Goal: Check status: Check status

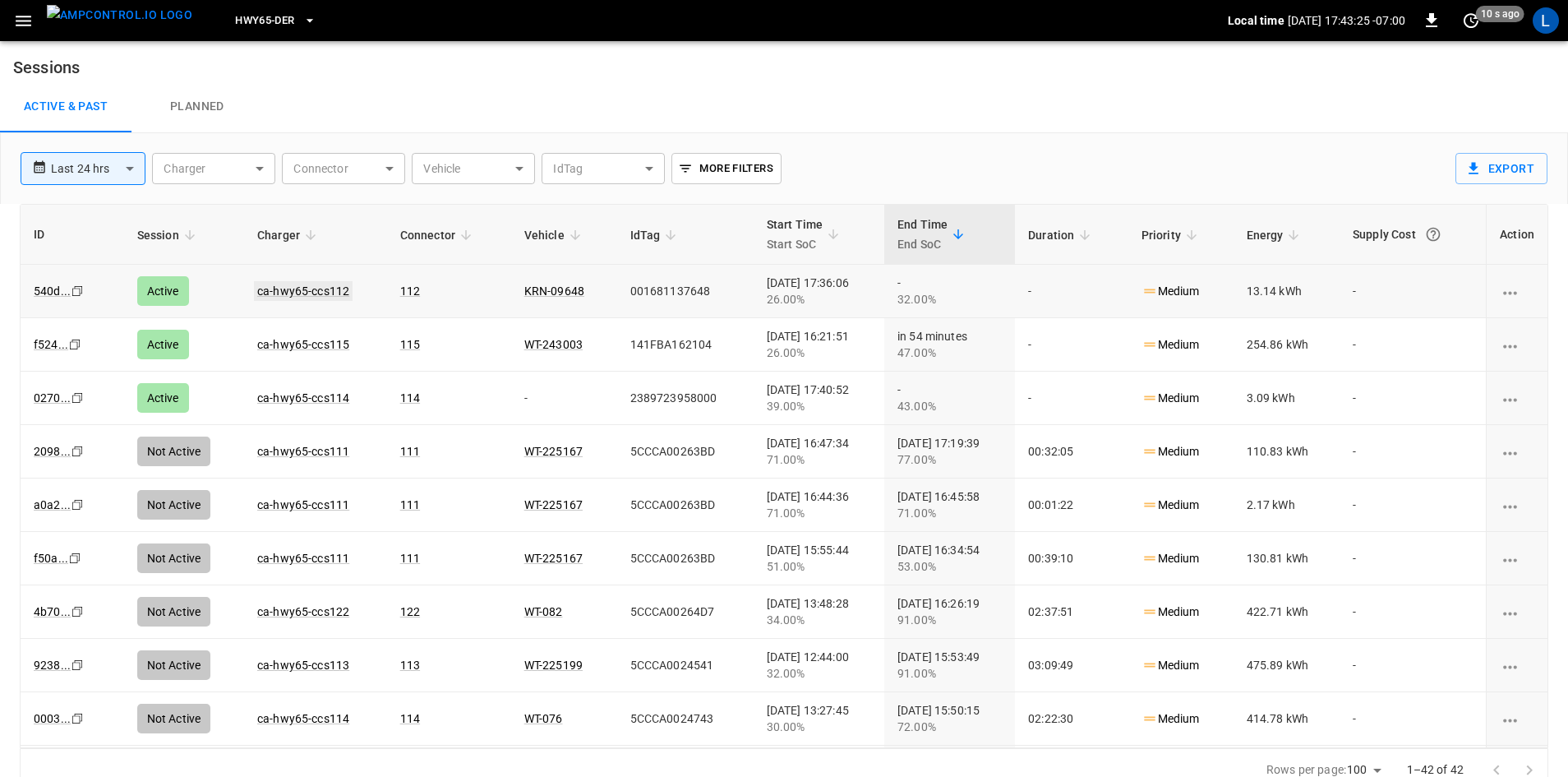
click at [280, 291] on link "ca-hwy65-ccs112" at bounding box center [302, 291] width 98 height 19
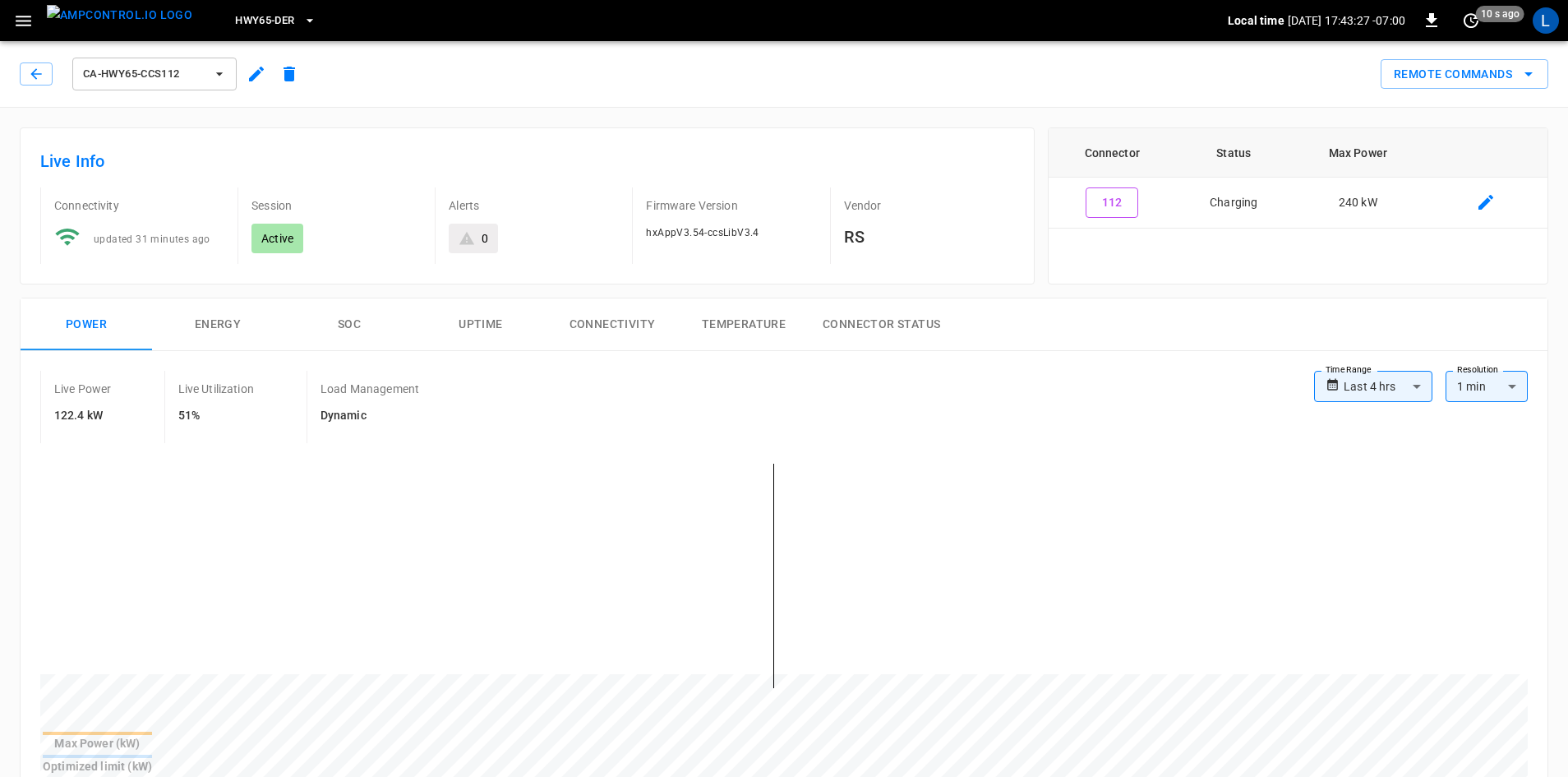
click at [339, 322] on button "SOC" at bounding box center [349, 325] width 131 height 52
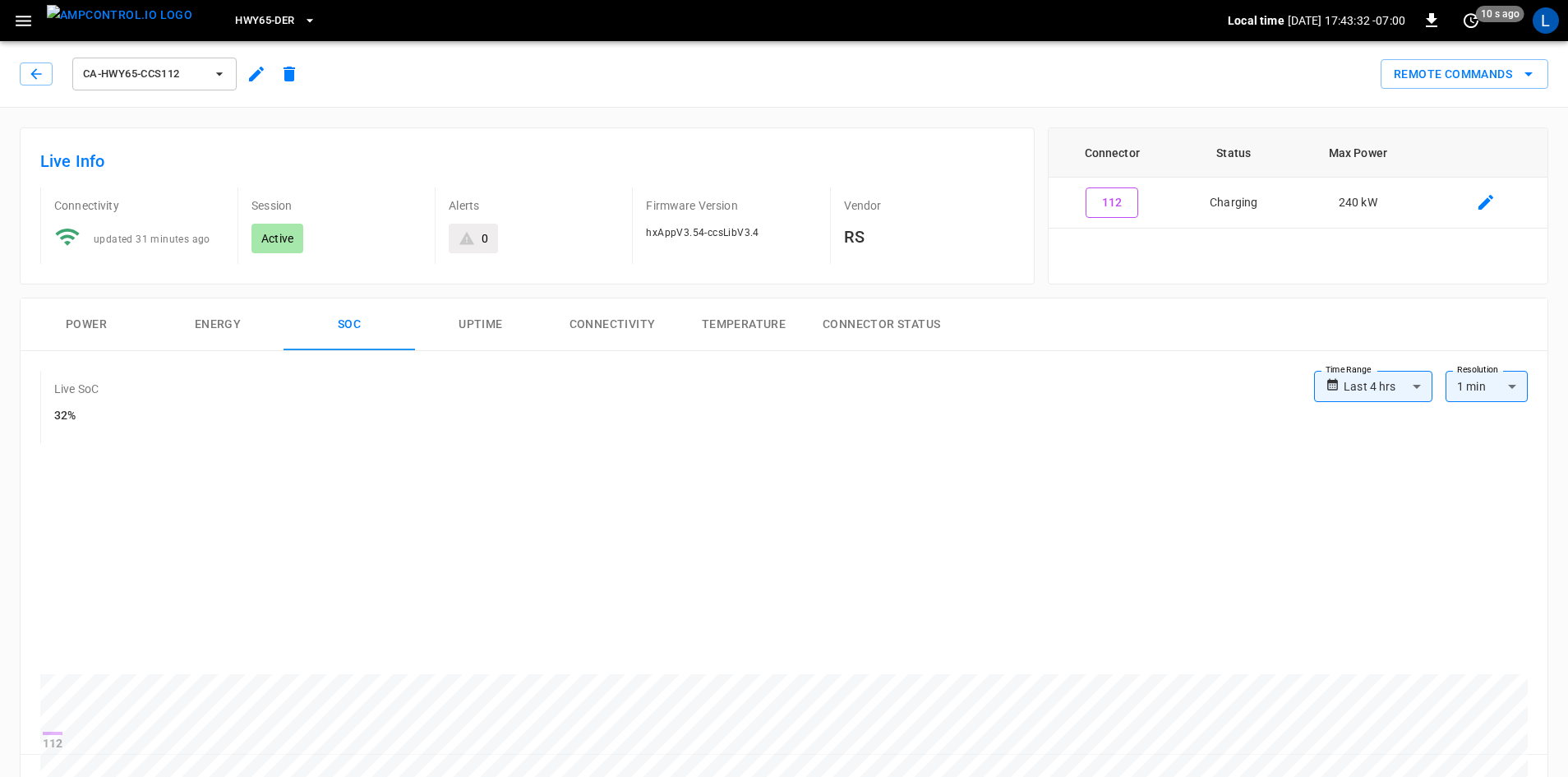
click at [74, 316] on button "Power" at bounding box center [85, 325] width 131 height 52
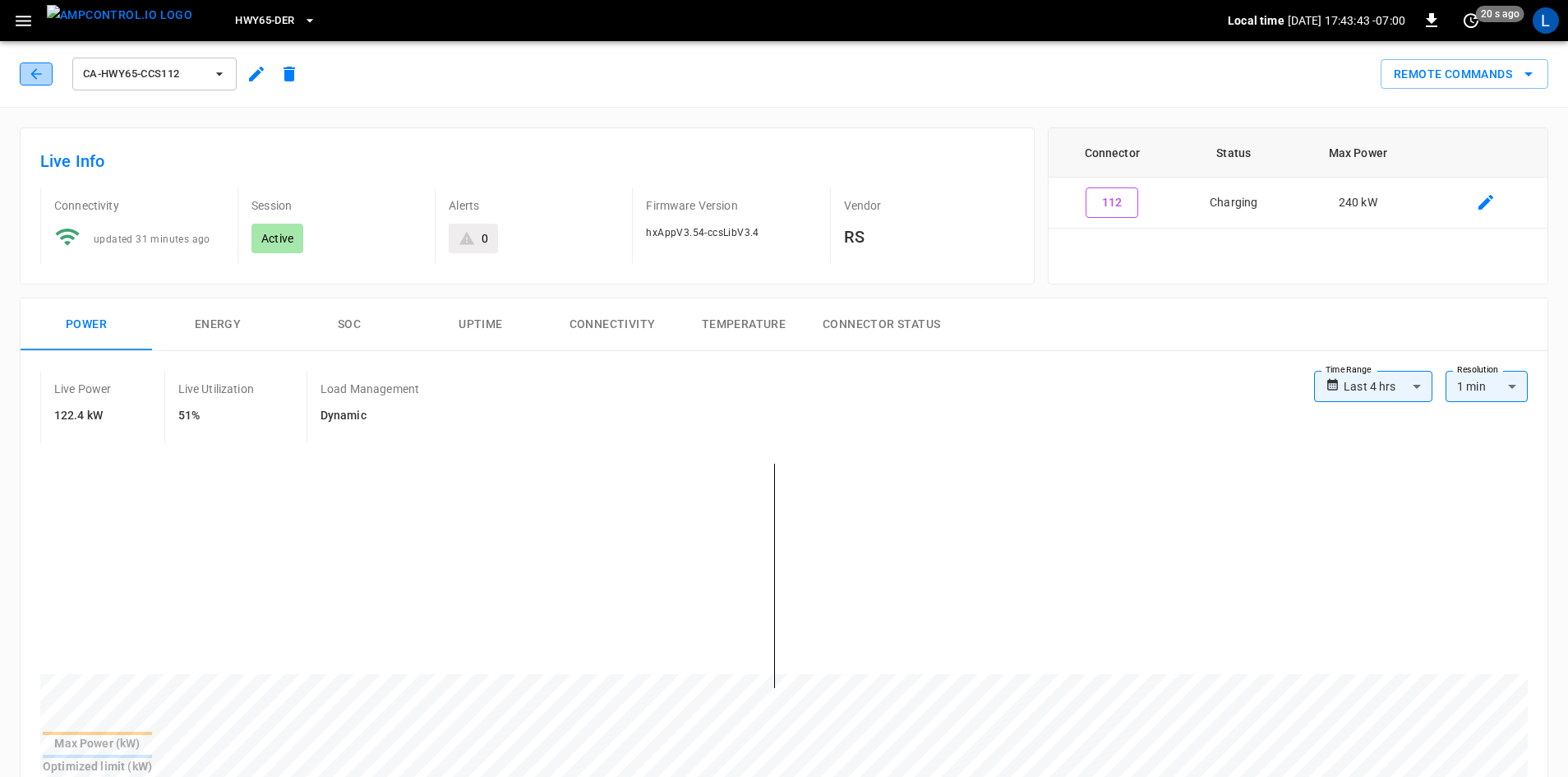
click at [39, 79] on icon "button" at bounding box center [36, 74] width 17 height 17
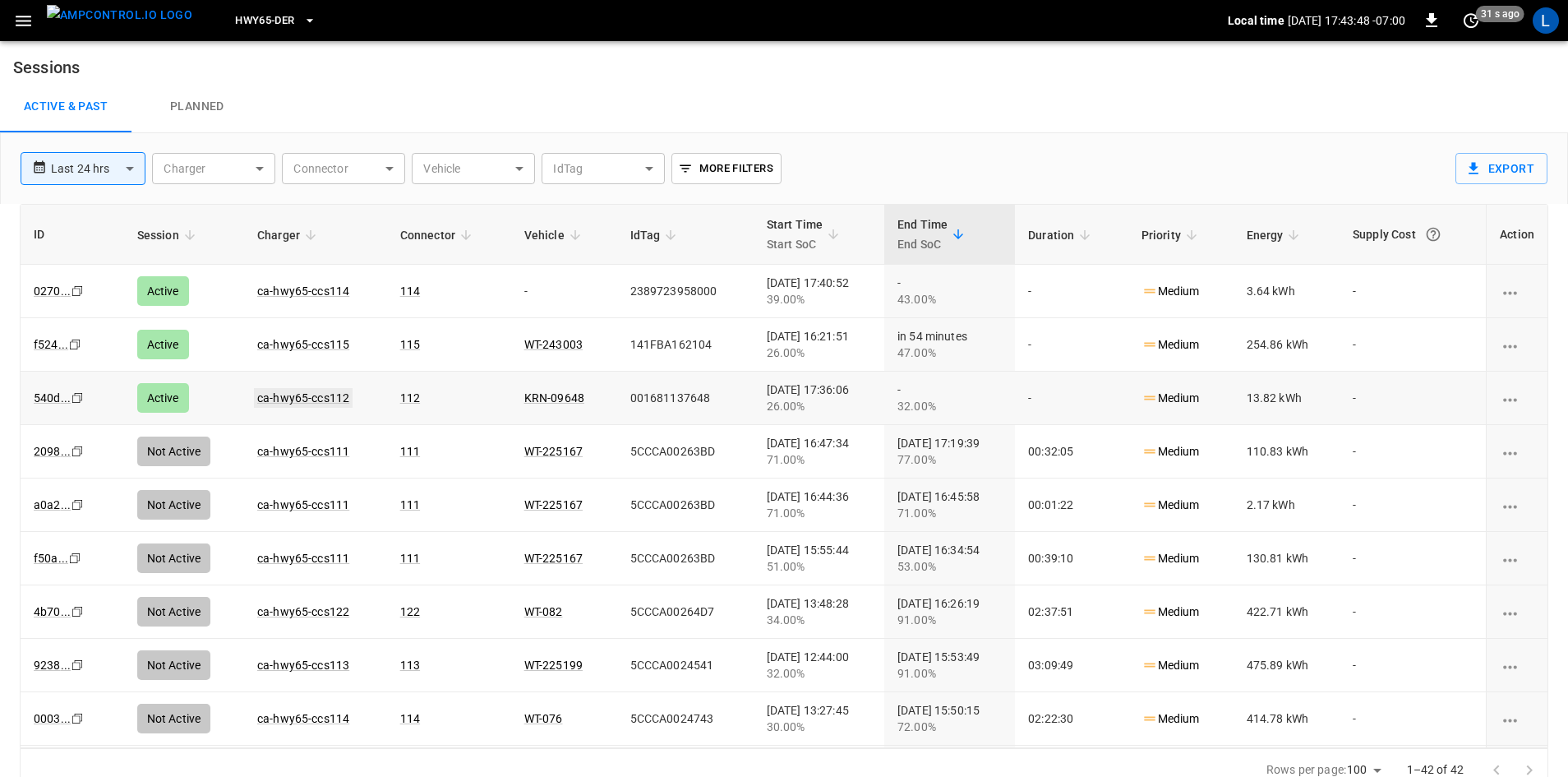
click at [293, 401] on link "ca-hwy65-ccs112" at bounding box center [302, 397] width 98 height 19
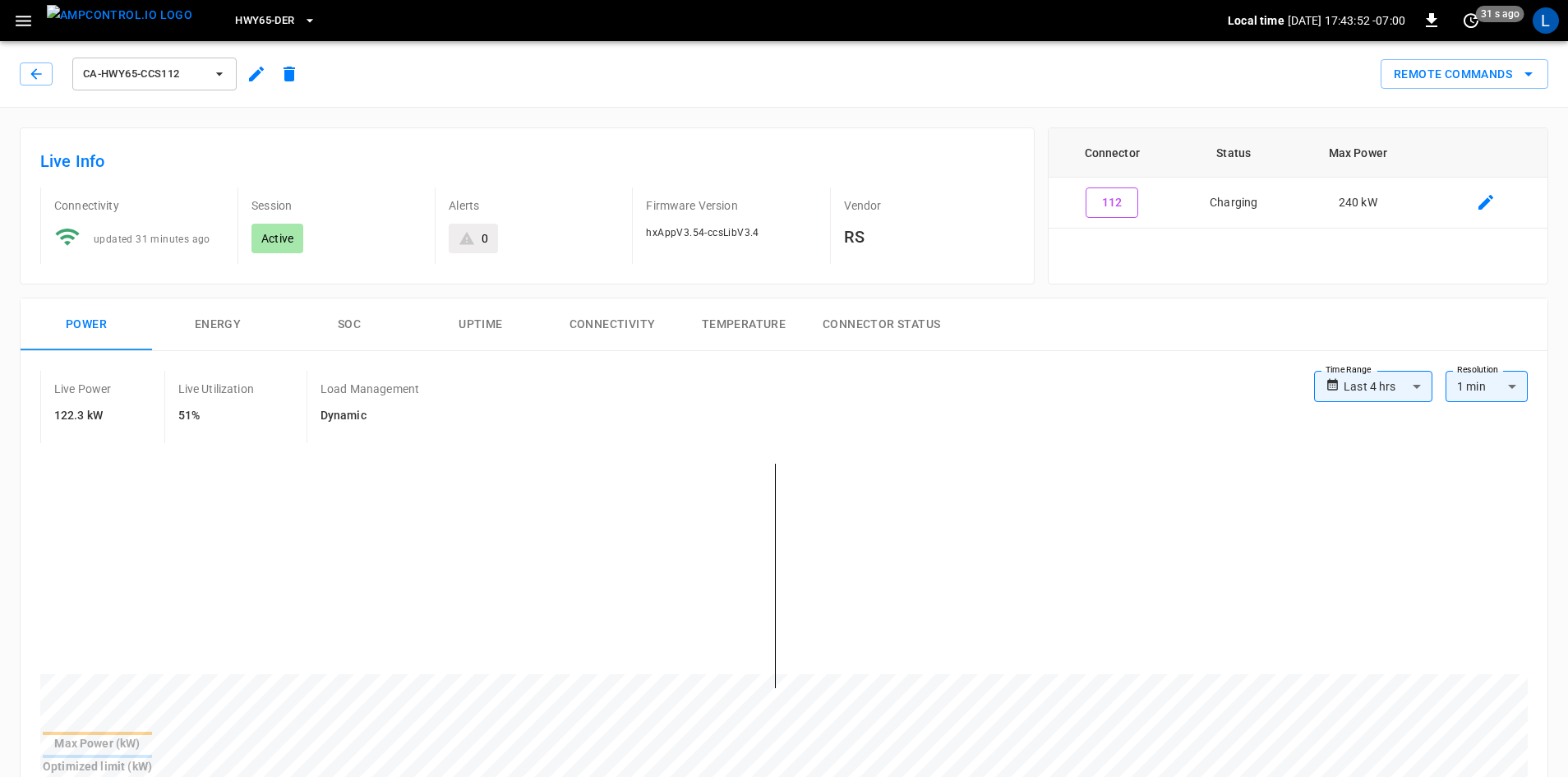
click at [373, 346] on button "SOC" at bounding box center [349, 325] width 131 height 52
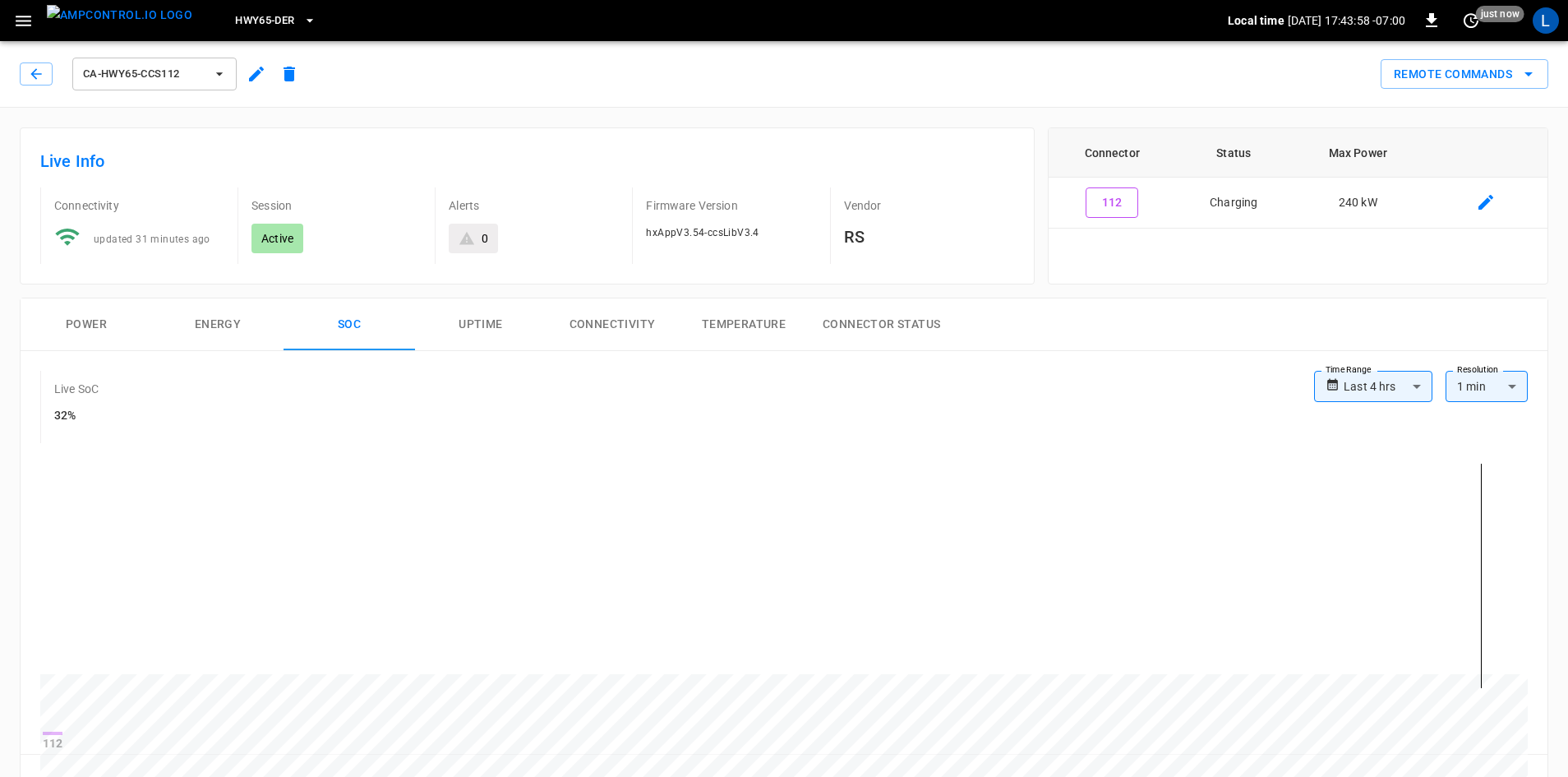
click at [39, 86] on div "ca-hwy65-ccs112" at bounding box center [162, 74] width 286 height 40
click at [37, 83] on button "button" at bounding box center [36, 74] width 33 height 23
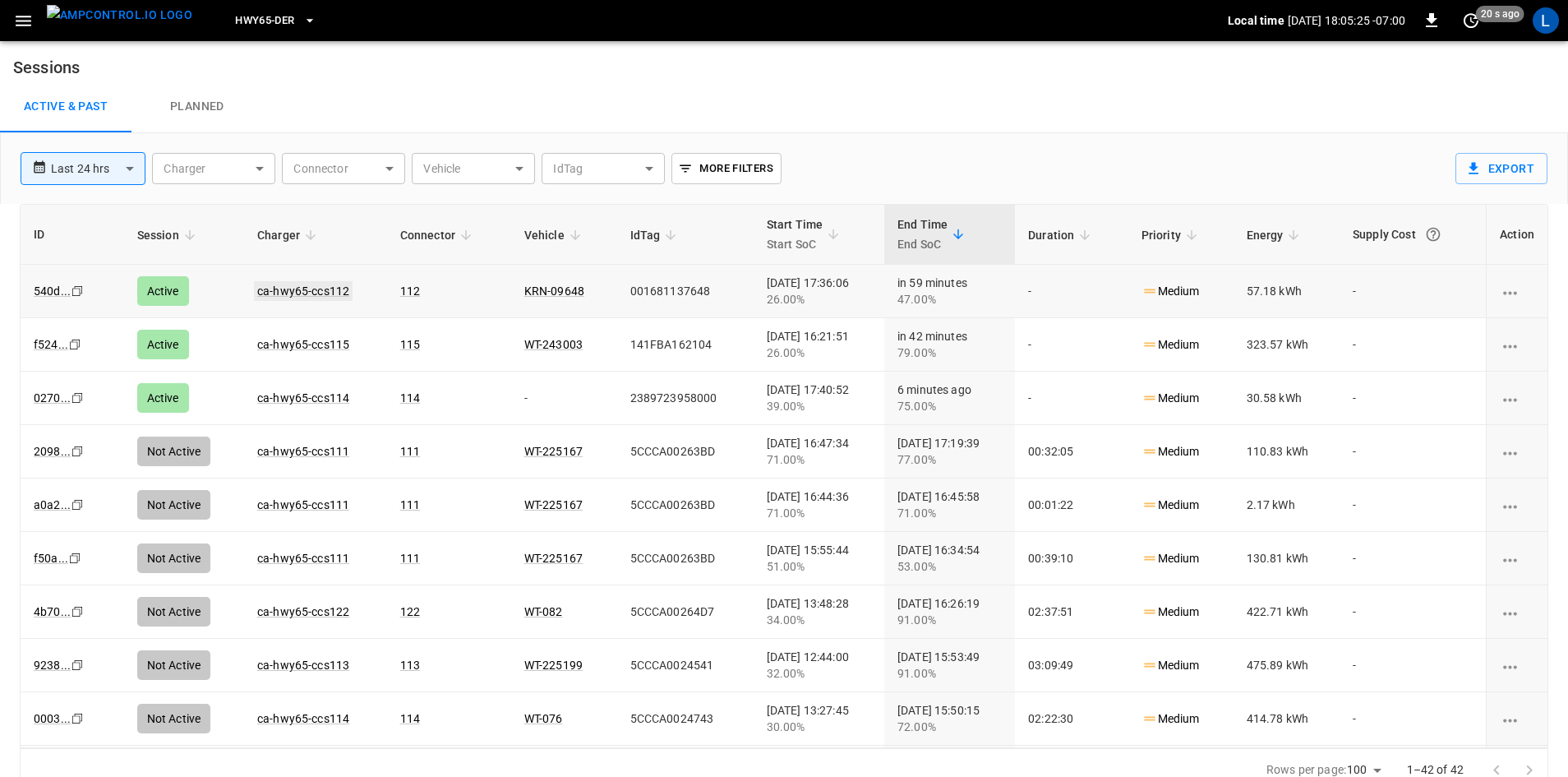
click at [309, 294] on link "ca-hwy65-ccs112" at bounding box center [302, 291] width 98 height 19
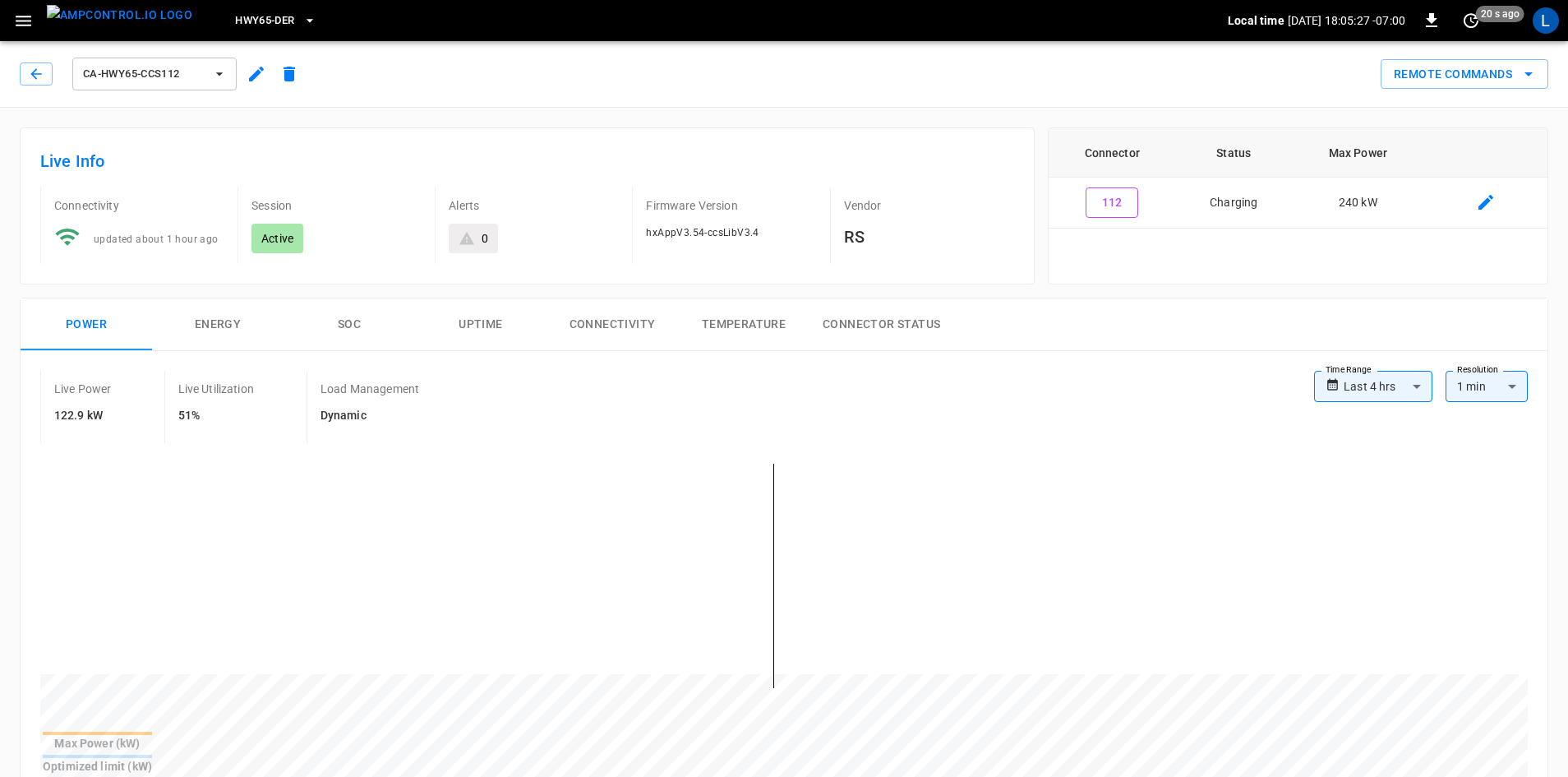
click at [358, 324] on button "SOC" at bounding box center [349, 325] width 131 height 52
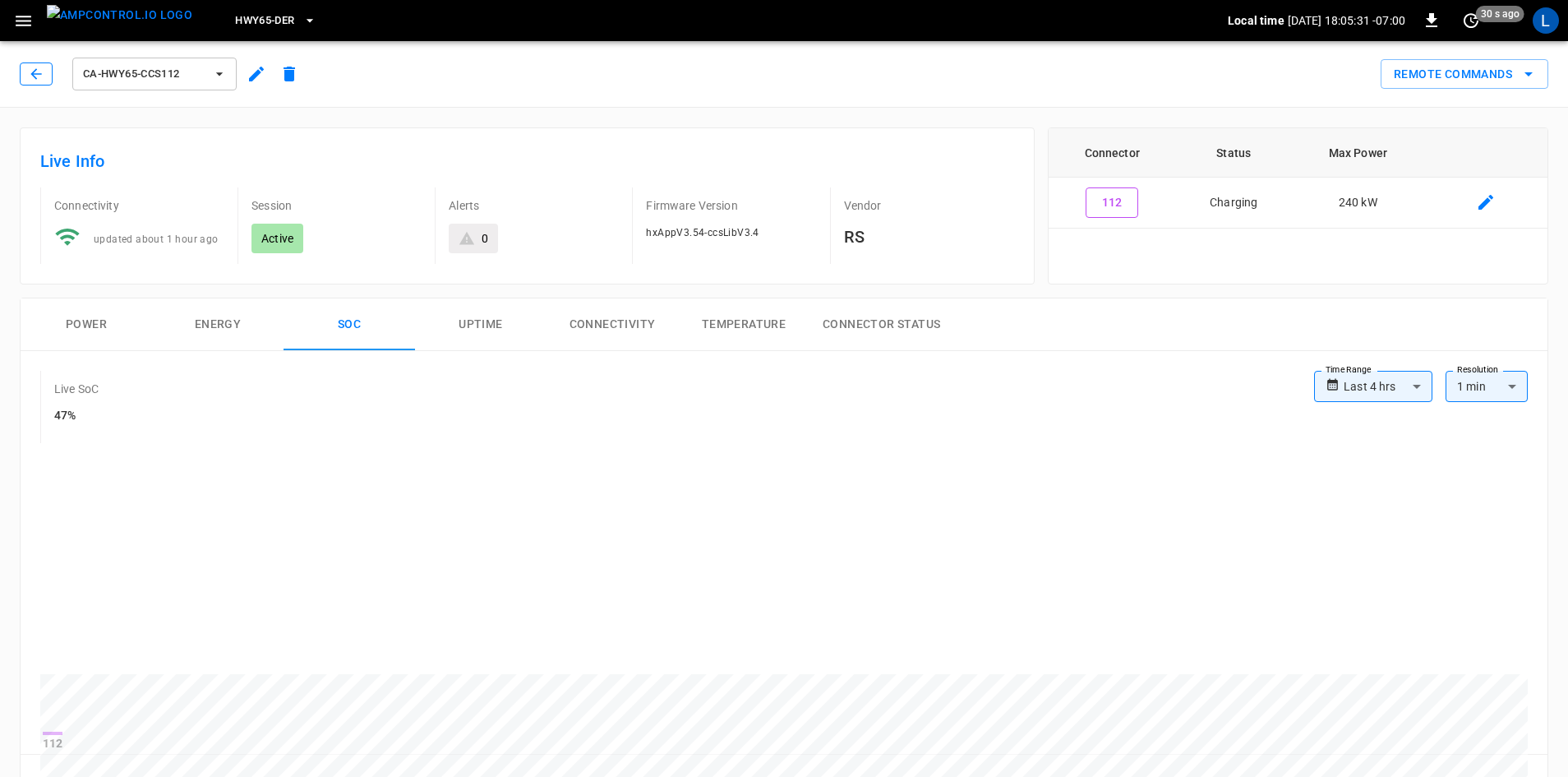
click at [42, 71] on icon "button" at bounding box center [36, 74] width 17 height 17
